Goal: Task Accomplishment & Management: Manage account settings

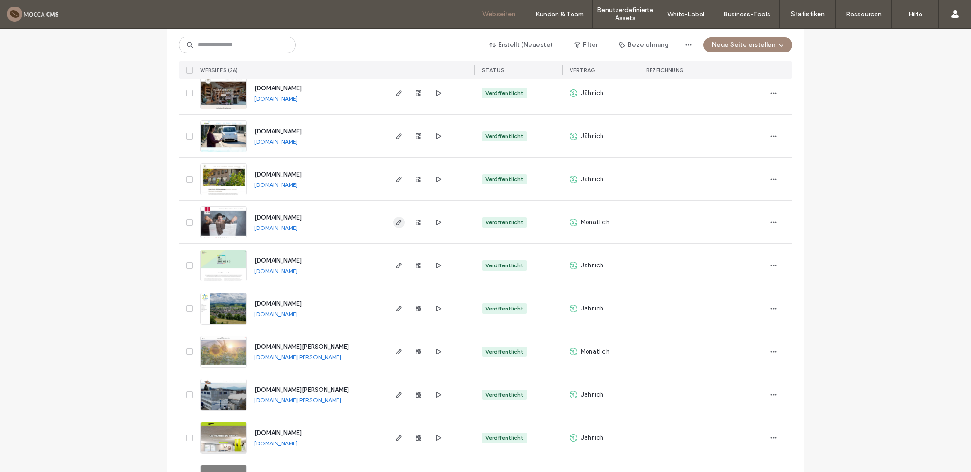
scroll to position [595, 0]
click at [396, 221] on use "button" at bounding box center [399, 222] width 6 height 6
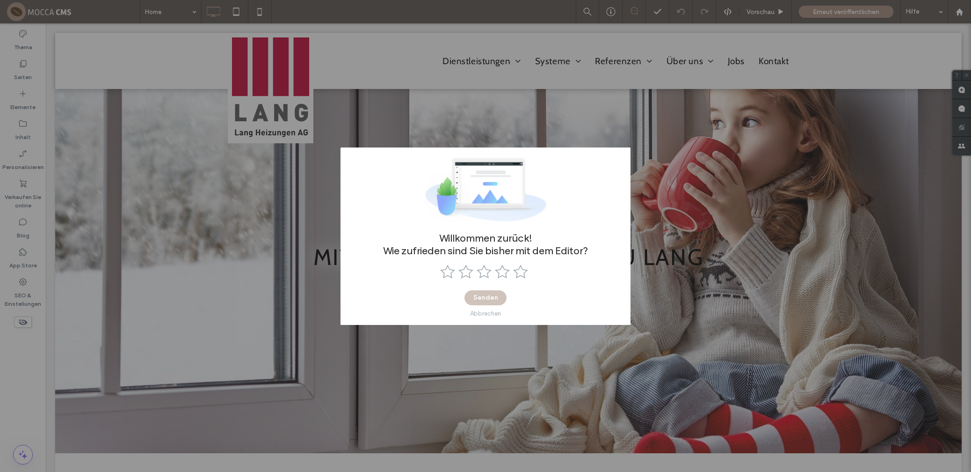
click at [491, 312] on div "Abbrechen" at bounding box center [485, 313] width 31 height 7
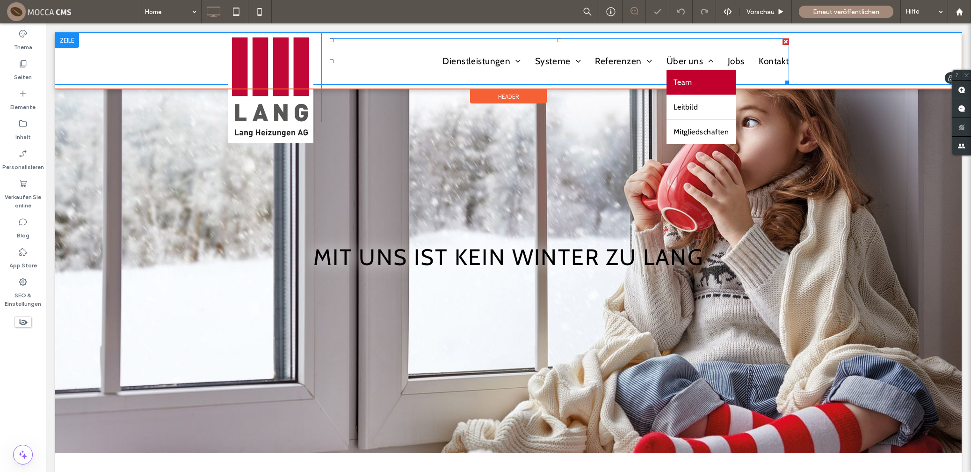
click at [679, 79] on span "Team" at bounding box center [683, 82] width 19 height 15
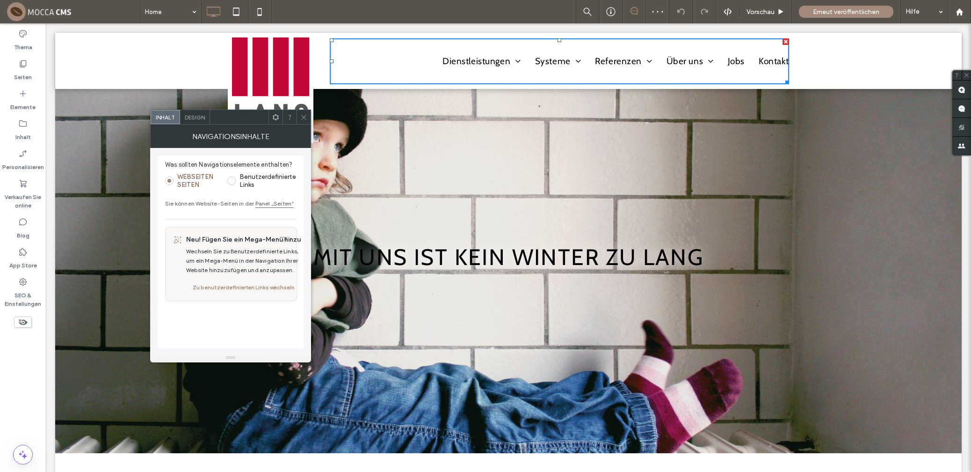
click at [303, 116] on icon at bounding box center [303, 117] width 7 height 7
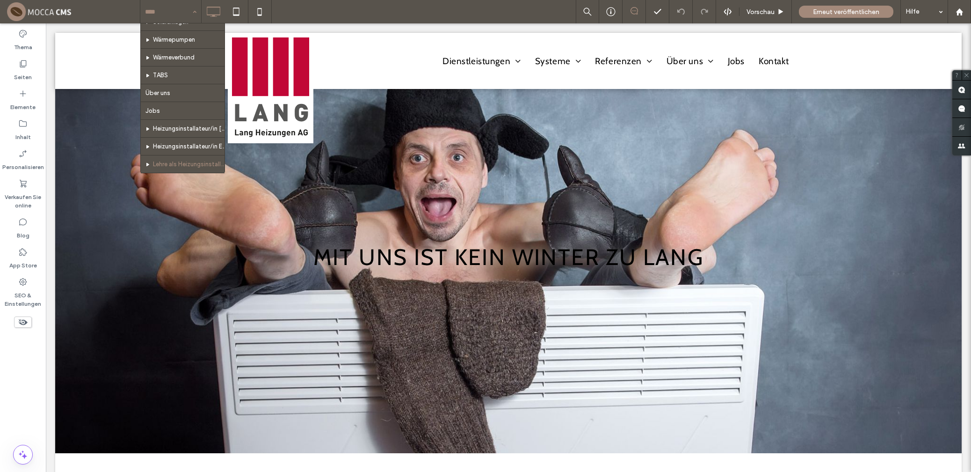
scroll to position [97, 0]
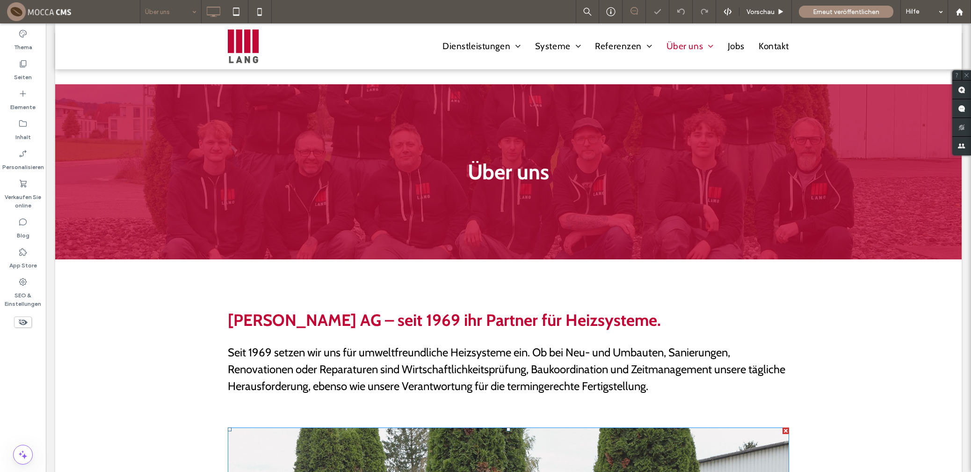
scroll to position [355, 0]
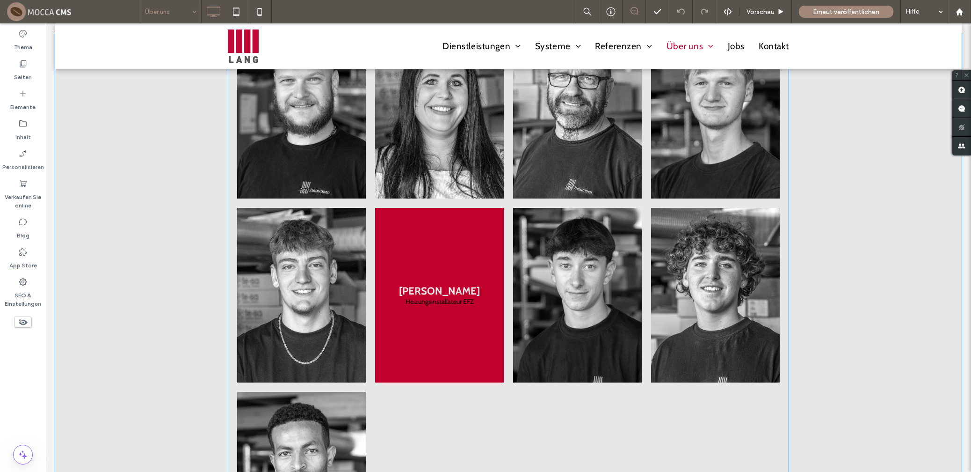
click at [410, 221] on link at bounding box center [439, 295] width 129 height 175
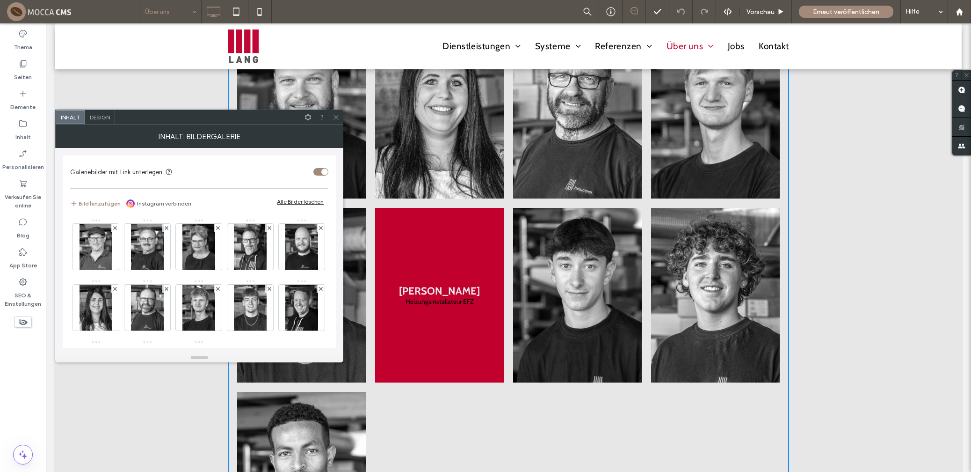
scroll to position [1109, 0]
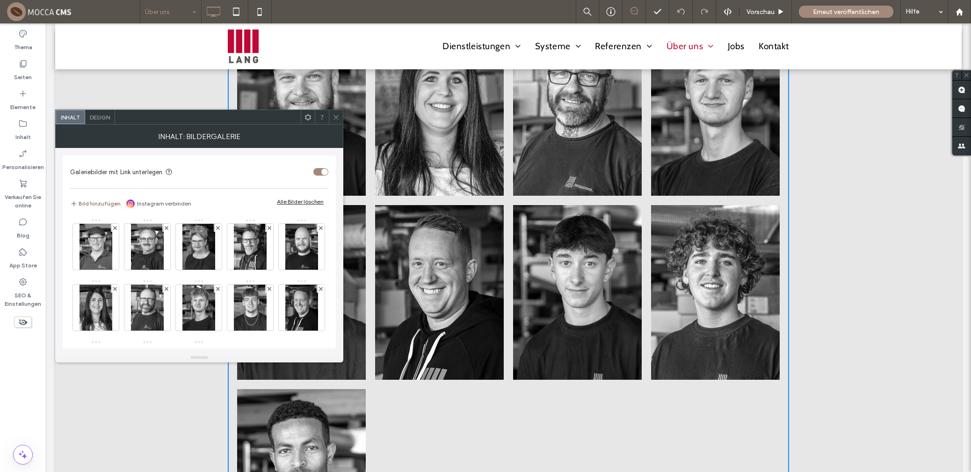
click at [102, 203] on button "Bild hinzufügen" at bounding box center [95, 203] width 51 height 11
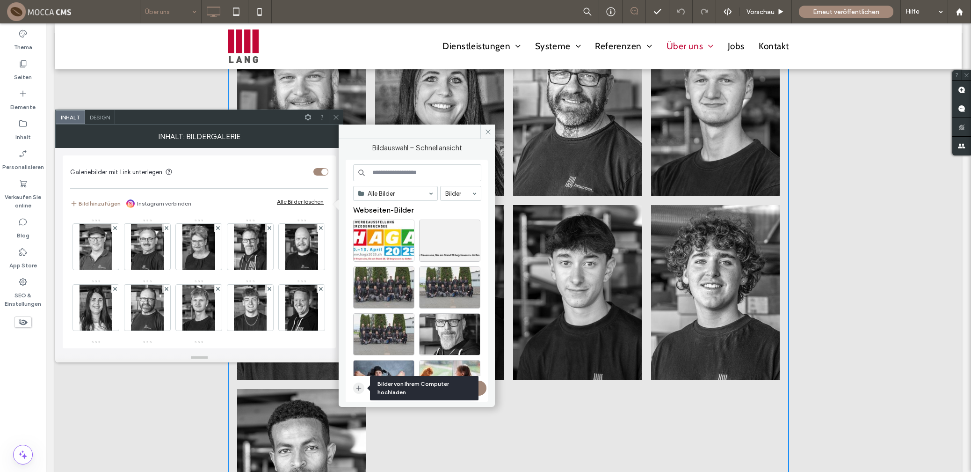
click at [354, 386] on span "button" at bounding box center [358, 387] width 11 height 11
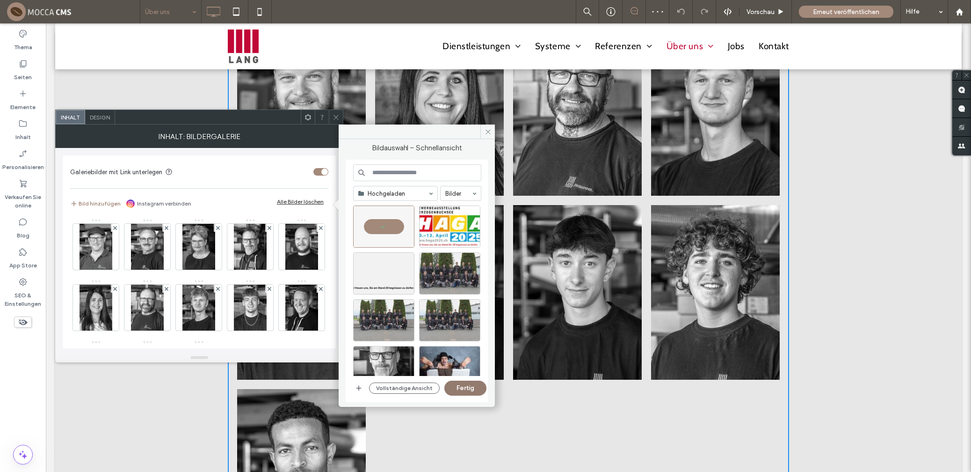
click at [470, 386] on button "Fertig" at bounding box center [466, 387] width 42 height 15
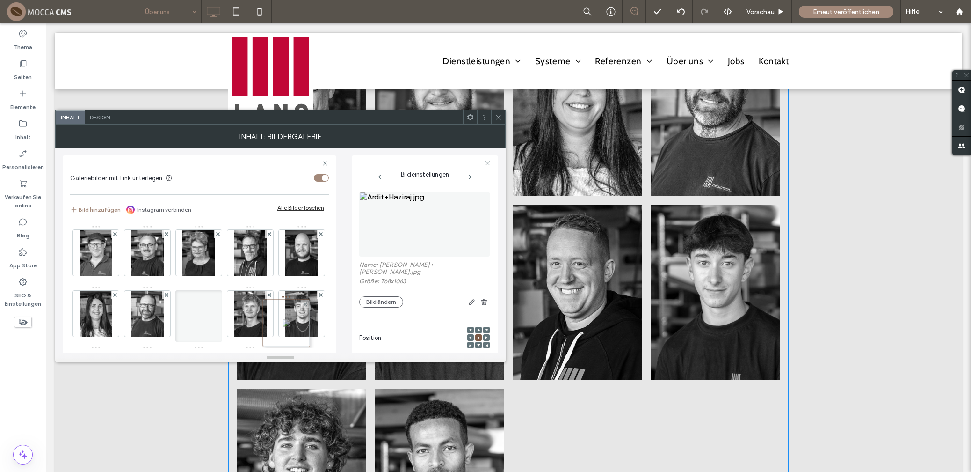
drag, startPoint x: 100, startPoint y: 247, endPoint x: 288, endPoint y: 317, distance: 200.8
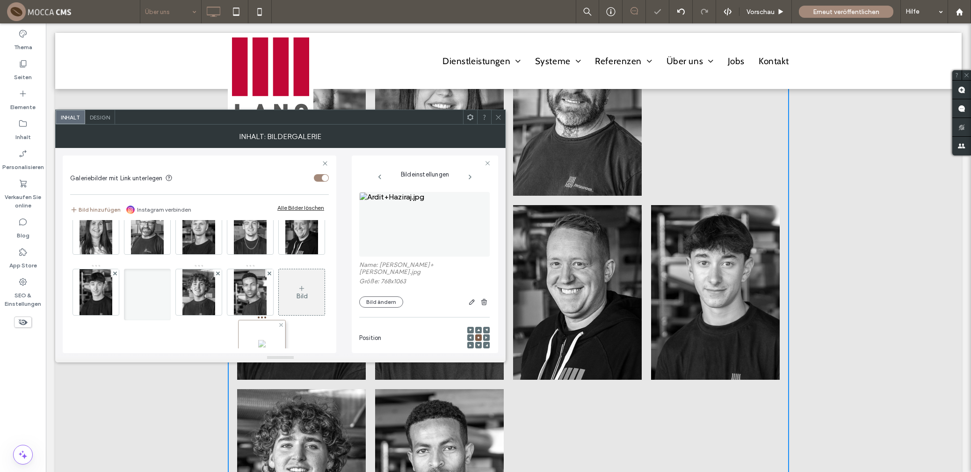
scroll to position [92, 0]
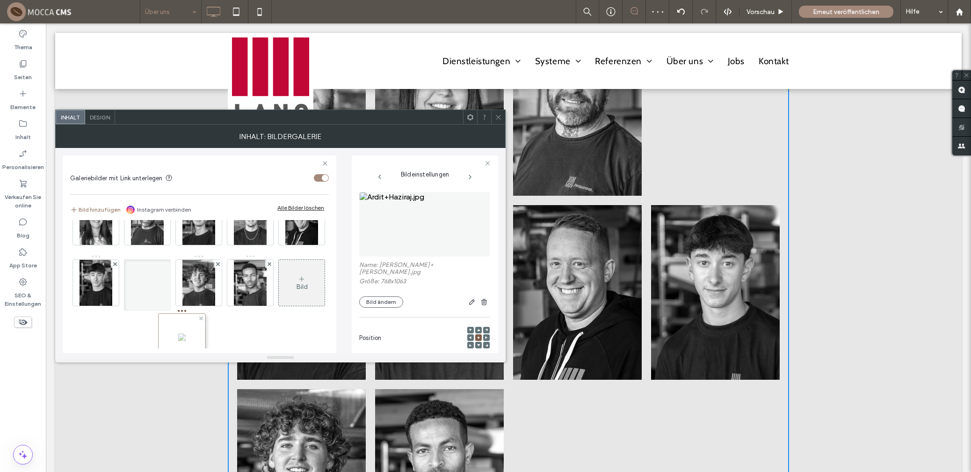
drag, startPoint x: 245, startPoint y: 256, endPoint x: 174, endPoint y: 341, distance: 110.3
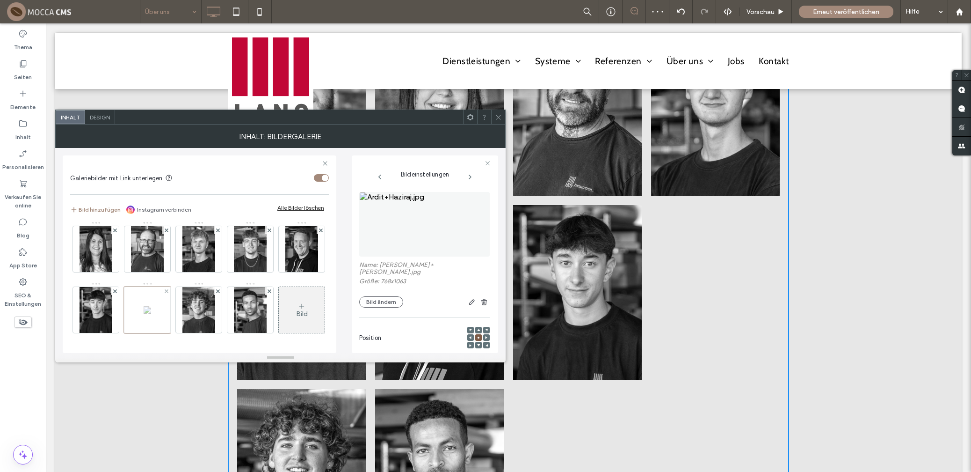
scroll to position [125, 0]
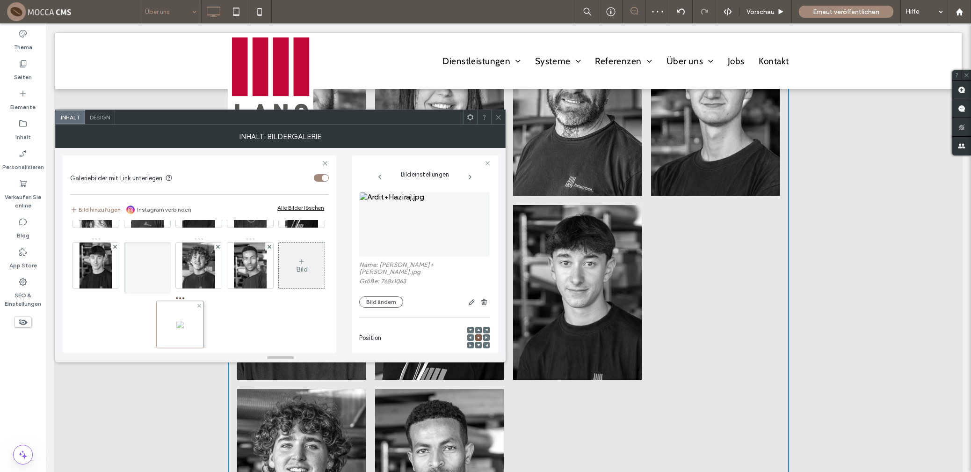
drag, startPoint x: 246, startPoint y: 245, endPoint x: 173, endPoint y: 304, distance: 93.5
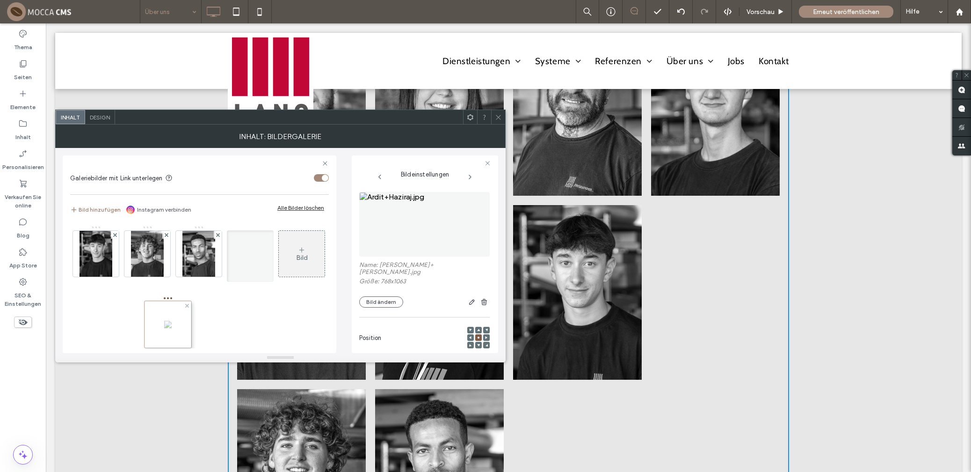
drag, startPoint x: 245, startPoint y: 247, endPoint x: 160, endPoint y: 318, distance: 110.3
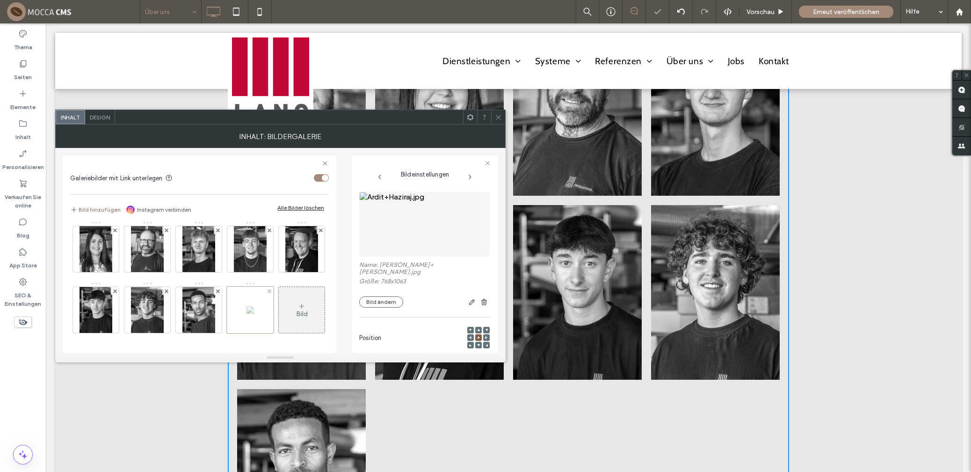
click at [227, 314] on div at bounding box center [250, 309] width 47 height 47
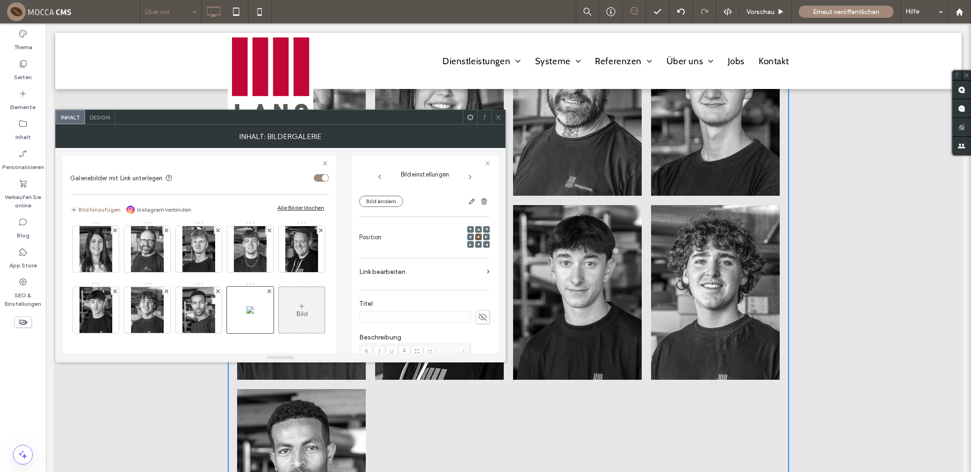
scroll to position [121, 0]
click at [481, 292] on icon at bounding box center [482, 297] width 9 height 10
click at [387, 340] on div "Rich Text Editor" at bounding box center [415, 362] width 109 height 47
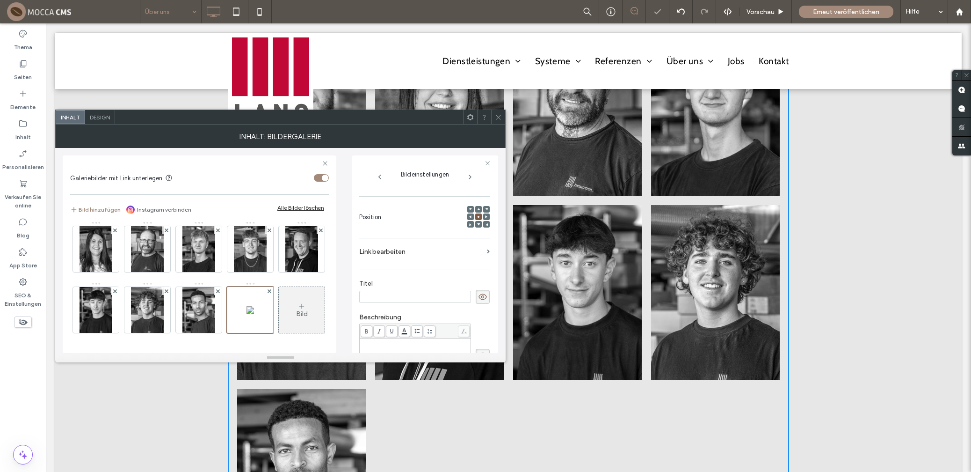
click at [385, 339] on div "Rich Text Editor" at bounding box center [415, 342] width 109 height 7
click at [377, 291] on input at bounding box center [415, 297] width 112 height 12
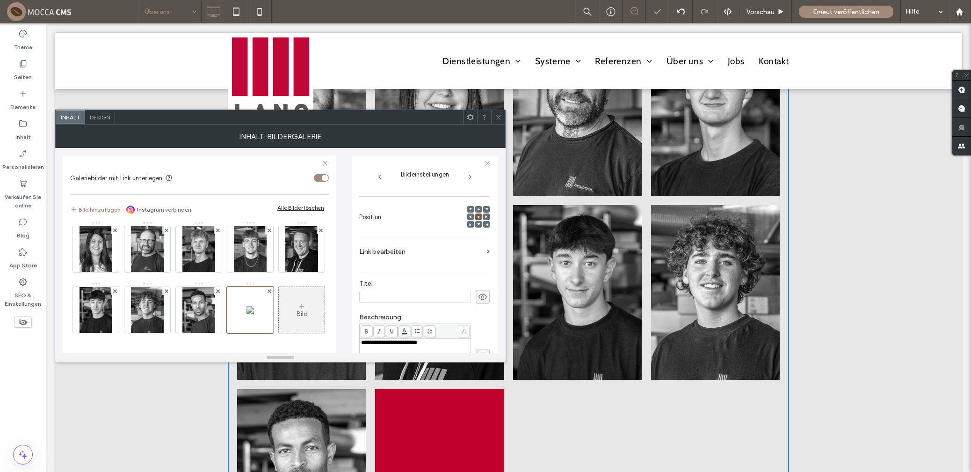
paste input "**********"
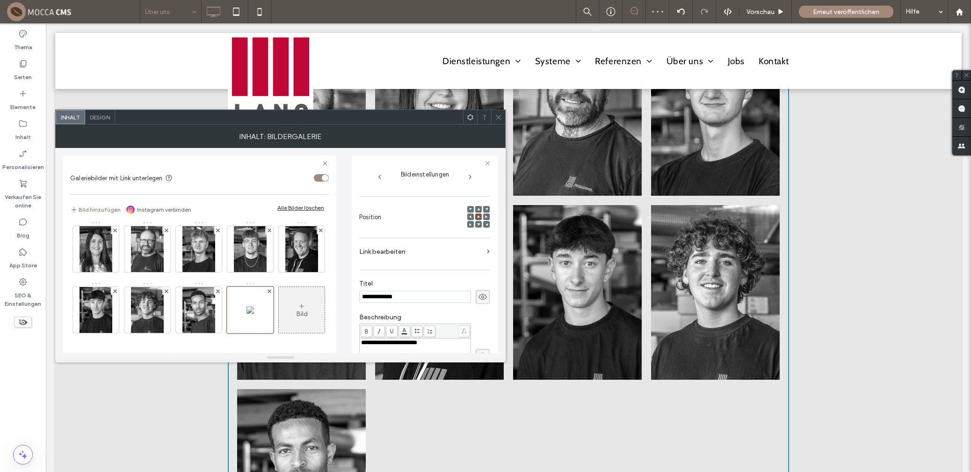
type input "**********"
click at [480, 323] on div "**********" at bounding box center [424, 355] width 131 height 64
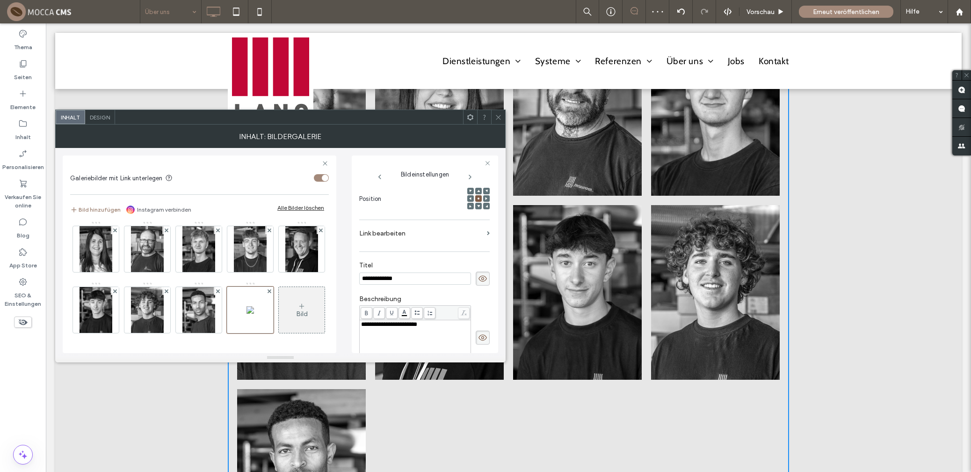
scroll to position [139, 0]
click at [499, 119] on icon at bounding box center [498, 117] width 7 height 7
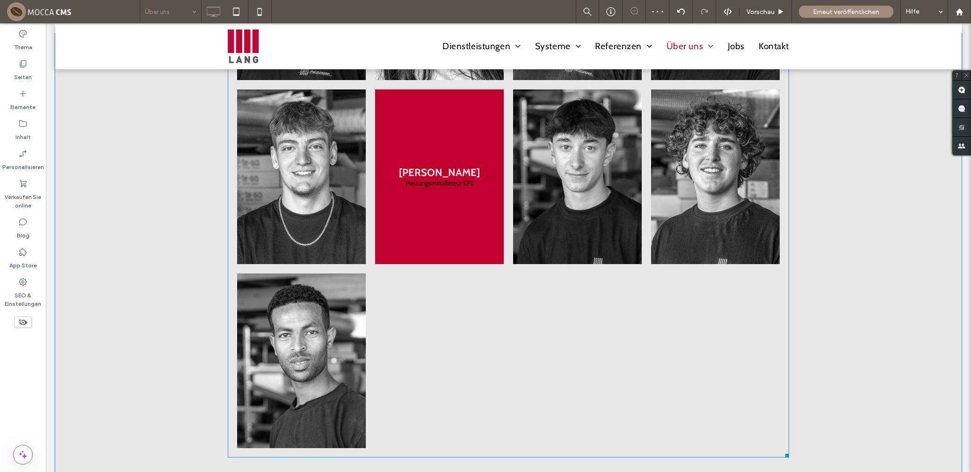
scroll to position [1235, 0]
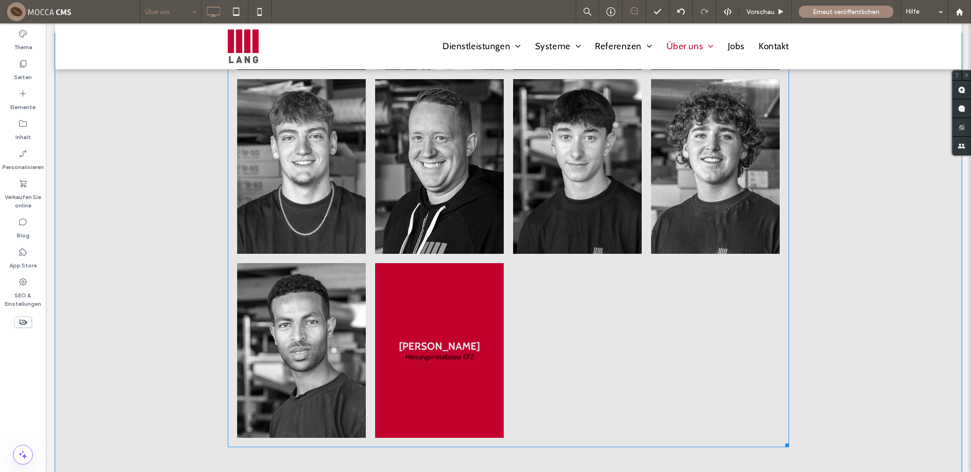
click at [445, 361] on link at bounding box center [439, 350] width 129 height 175
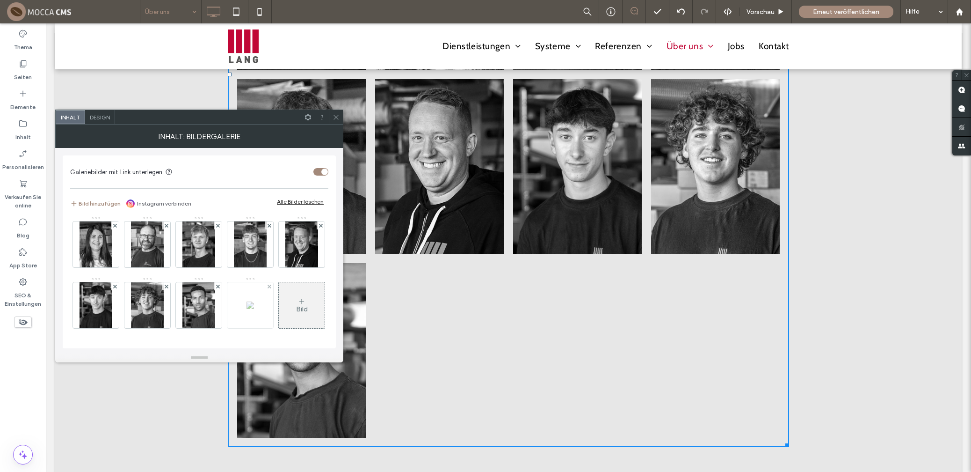
scroll to position [124, 0]
click at [247, 301] on img at bounding box center [250, 304] width 7 height 7
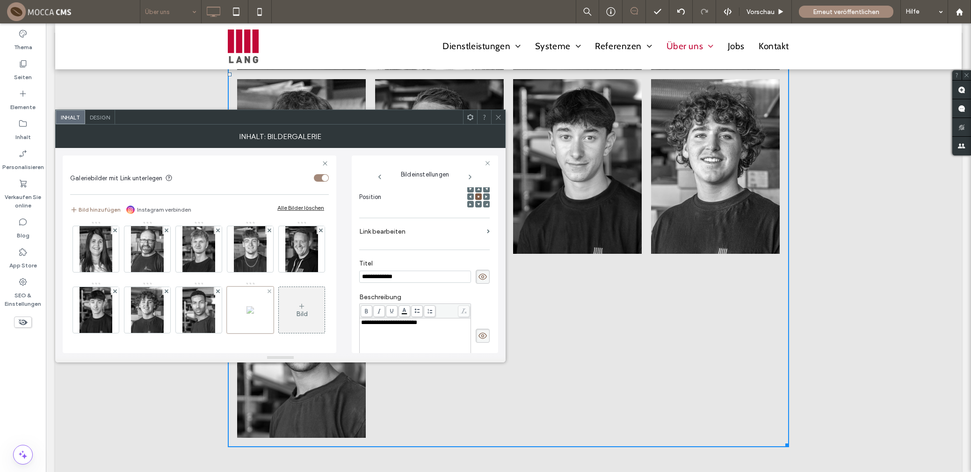
scroll to position [0, 0]
click at [227, 299] on div at bounding box center [250, 309] width 47 height 47
click at [388, 270] on input "**********" at bounding box center [415, 276] width 112 height 12
click at [387, 270] on input "**********" at bounding box center [415, 276] width 112 height 12
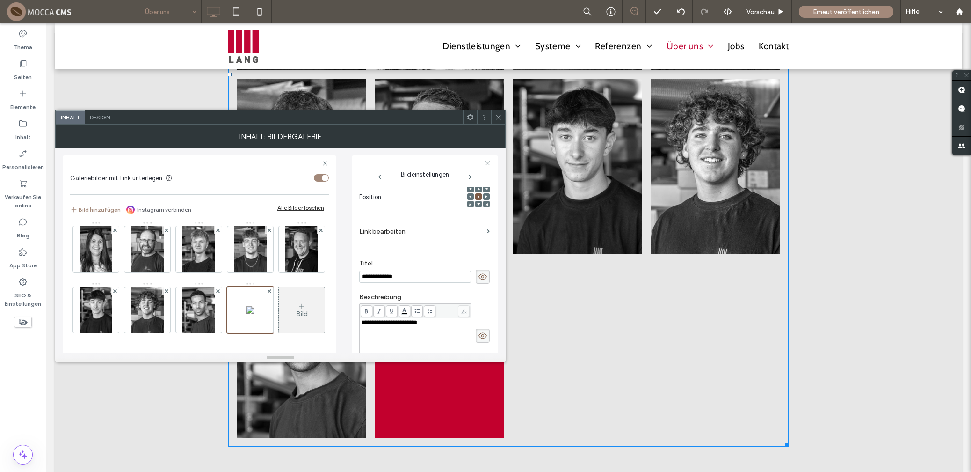
click at [410, 271] on input "**********" at bounding box center [415, 276] width 112 height 12
click at [298, 303] on icon at bounding box center [301, 305] width 7 height 7
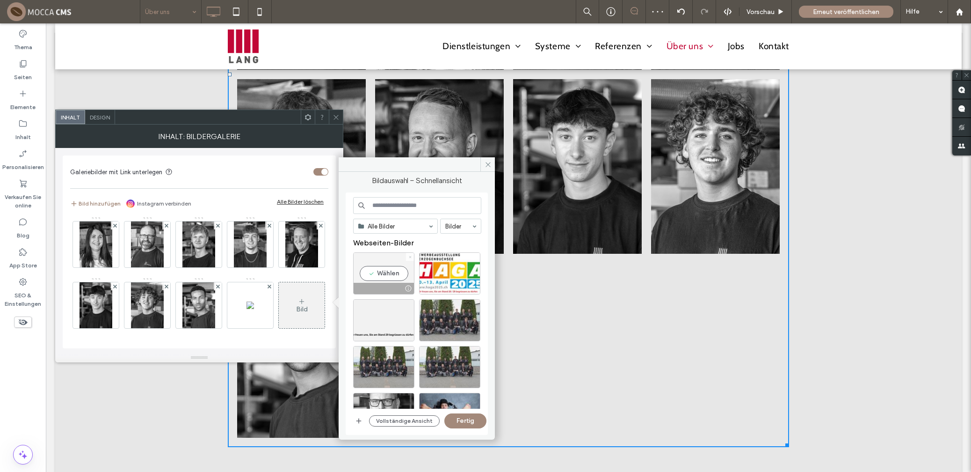
click at [409, 255] on icon at bounding box center [411, 257] width 4 height 4
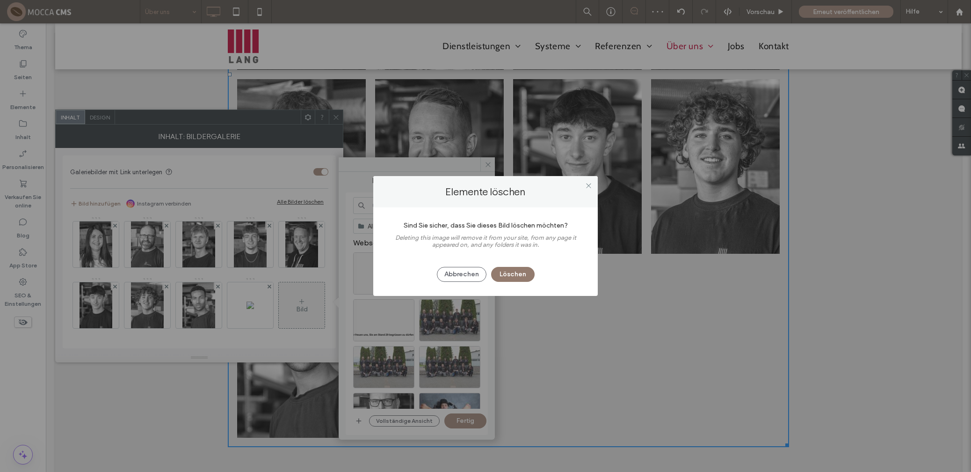
click at [507, 272] on button "Löschen" at bounding box center [513, 274] width 44 height 15
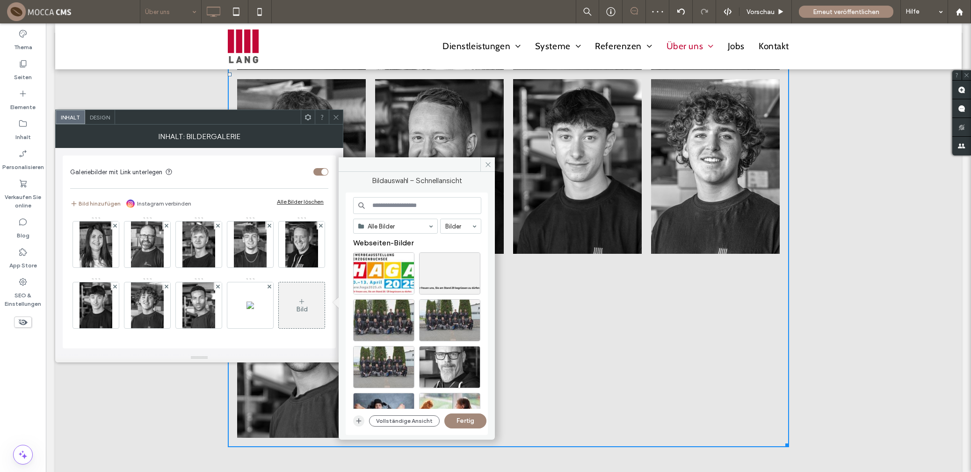
click at [359, 420] on use "button" at bounding box center [359, 420] width 5 height 5
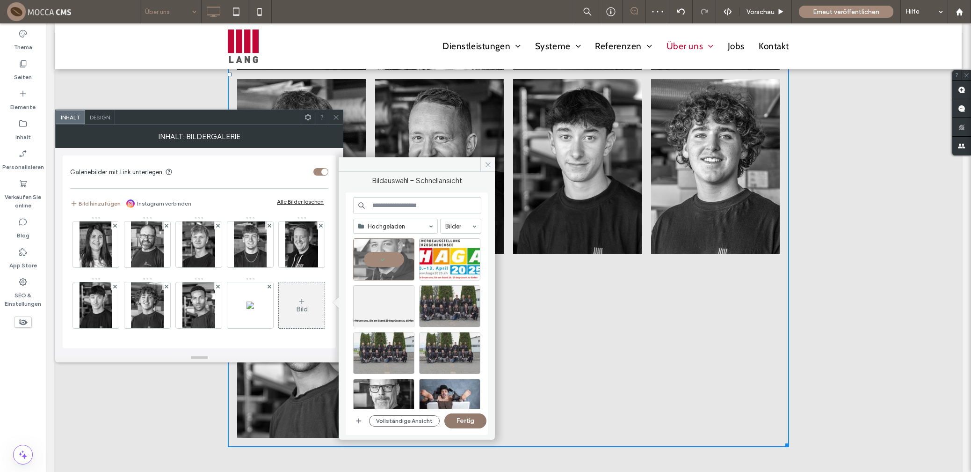
click at [463, 423] on button "Fertig" at bounding box center [466, 420] width 42 height 15
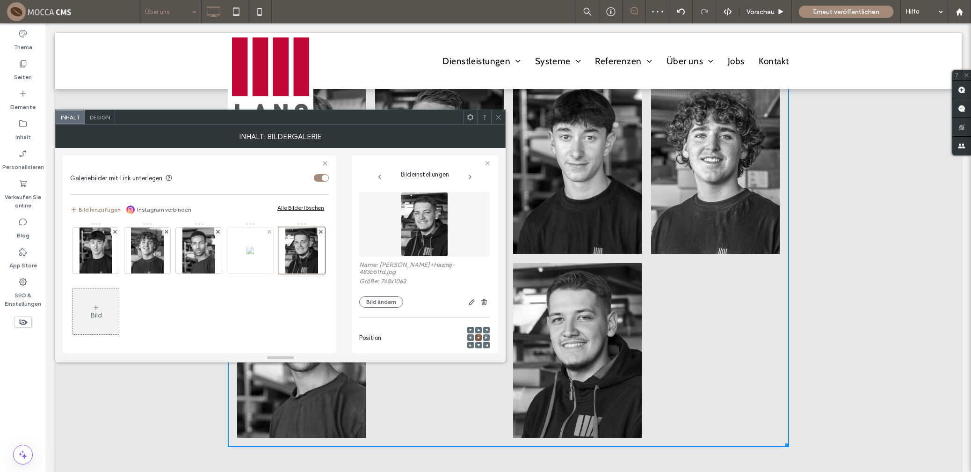
click at [247, 254] on img at bounding box center [250, 250] width 7 height 7
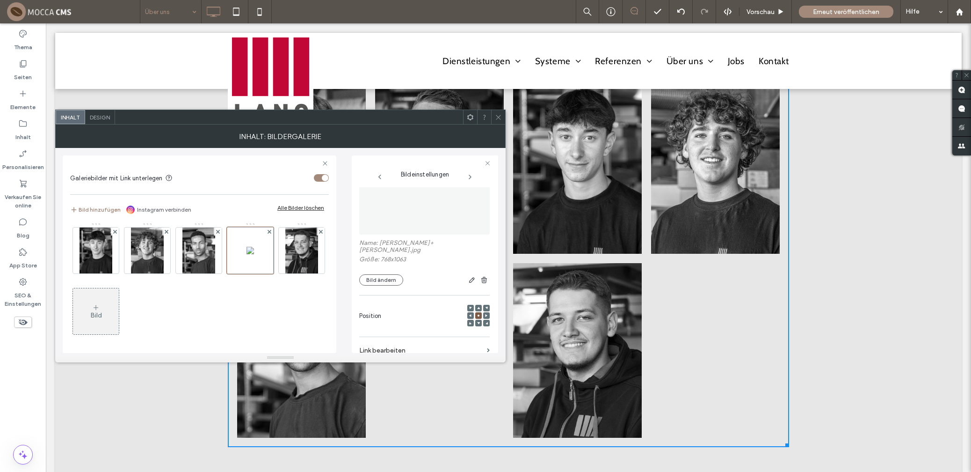
scroll to position [21, 0]
click at [387, 276] on button "Bild ändern" at bounding box center [381, 281] width 44 height 11
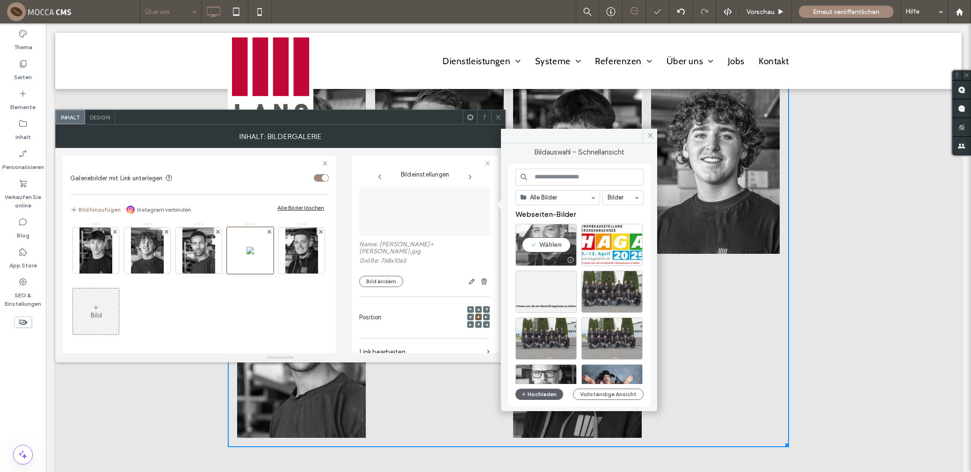
click at [540, 244] on div "Wählen" at bounding box center [546, 245] width 61 height 42
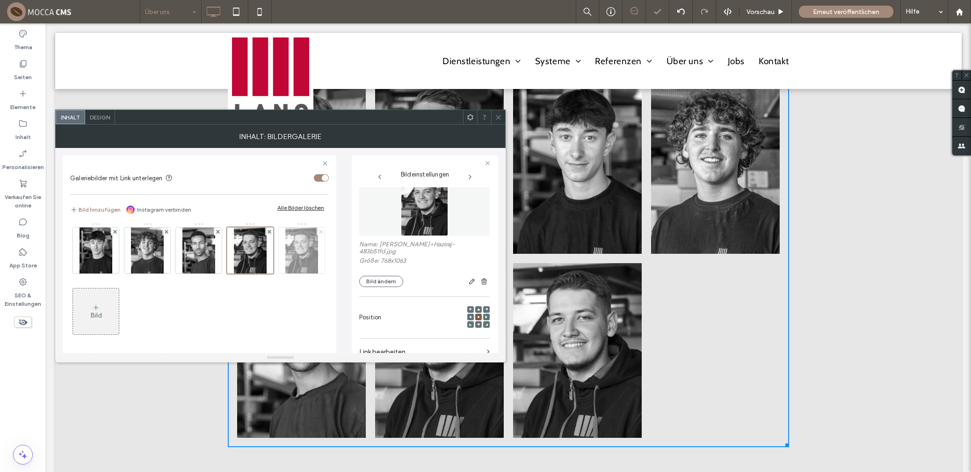
click at [319, 234] on icon at bounding box center [321, 232] width 4 height 4
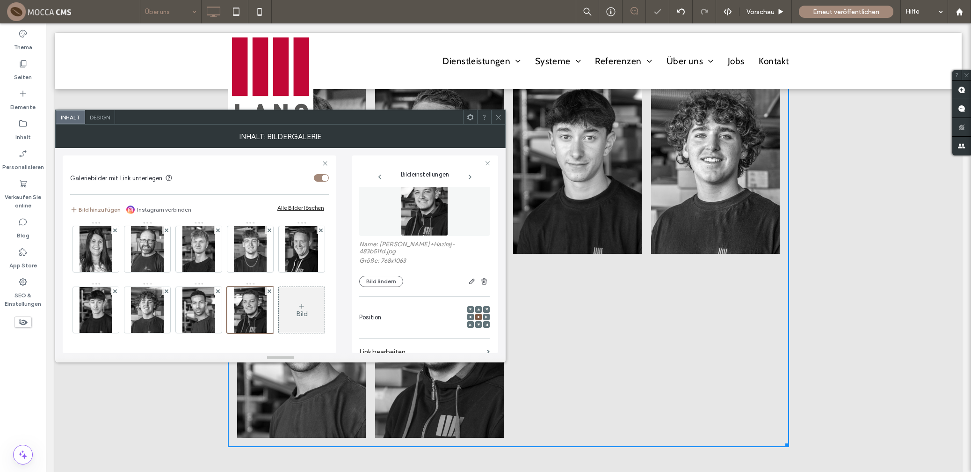
click at [496, 116] on icon at bounding box center [498, 117] width 7 height 7
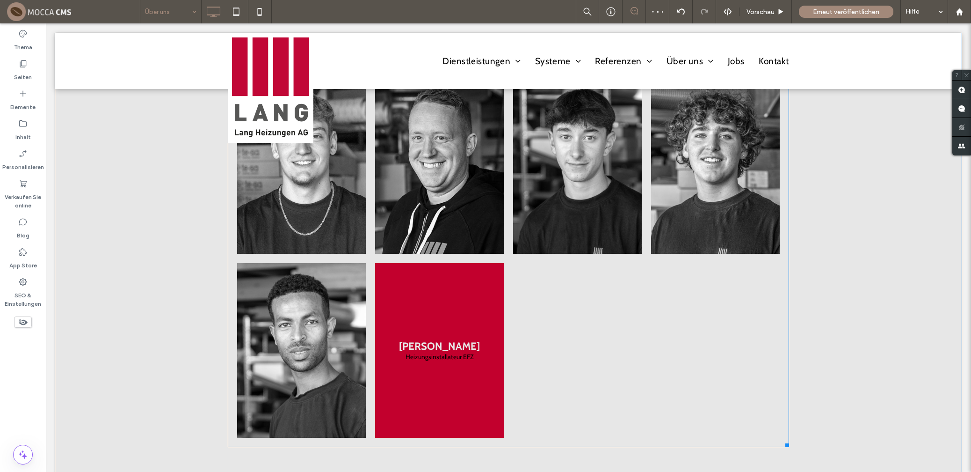
scroll to position [1234, 0]
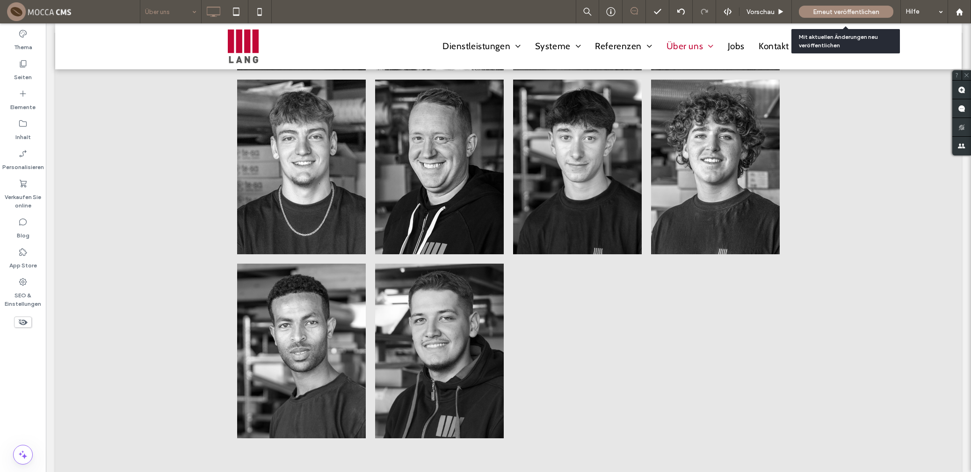
click at [839, 9] on span "Erneut veröffentlichen" at bounding box center [846, 12] width 66 height 8
